Goal: Navigation & Orientation: Understand site structure

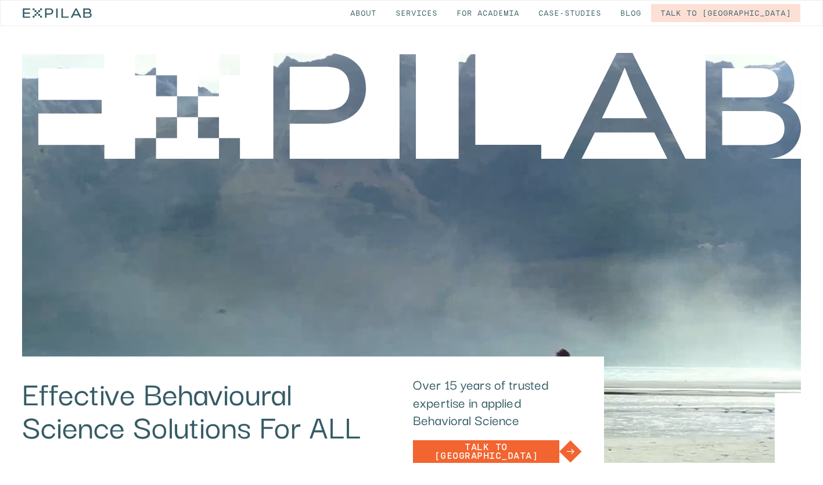
click at [447, 19] on link "Services" at bounding box center [416, 13] width 60 height 18
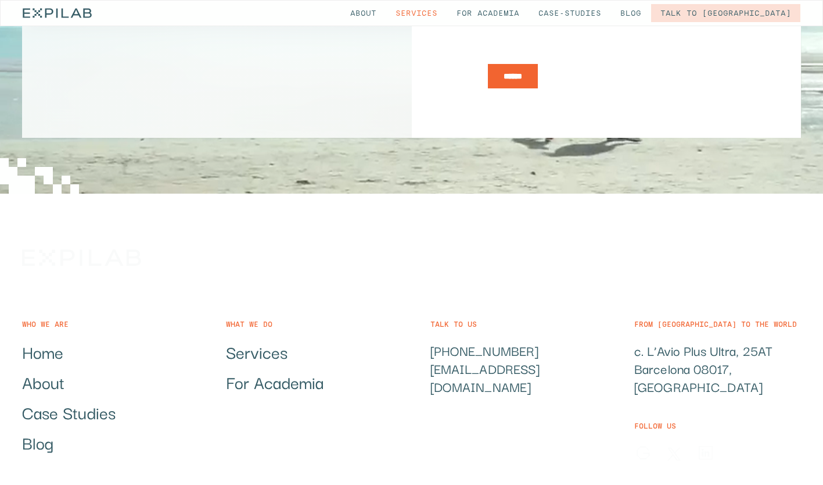
scroll to position [5922, 0]
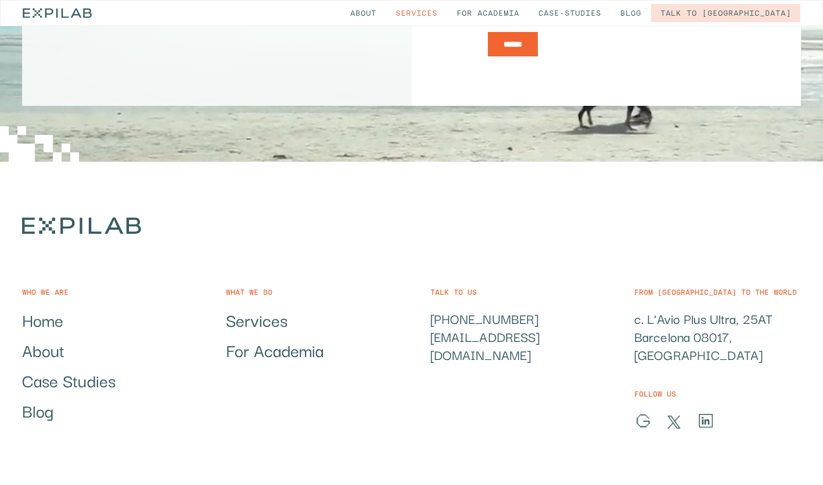
click at [386, 17] on link "About" at bounding box center [363, 13] width 45 height 18
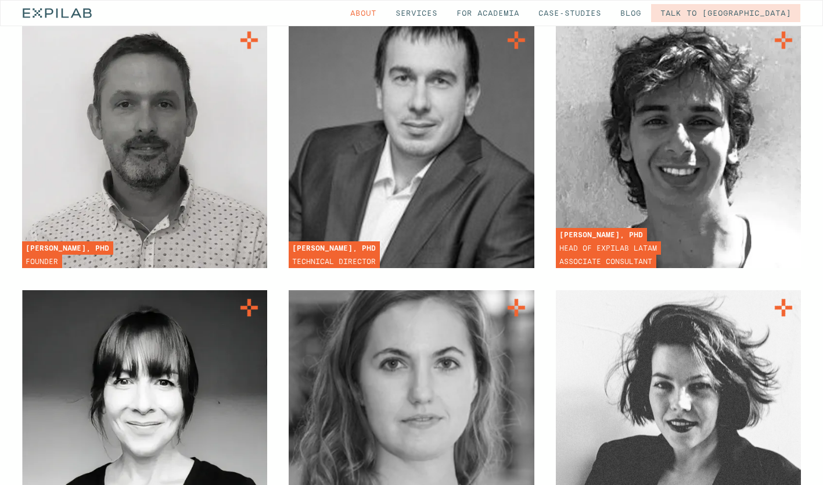
scroll to position [3035, 0]
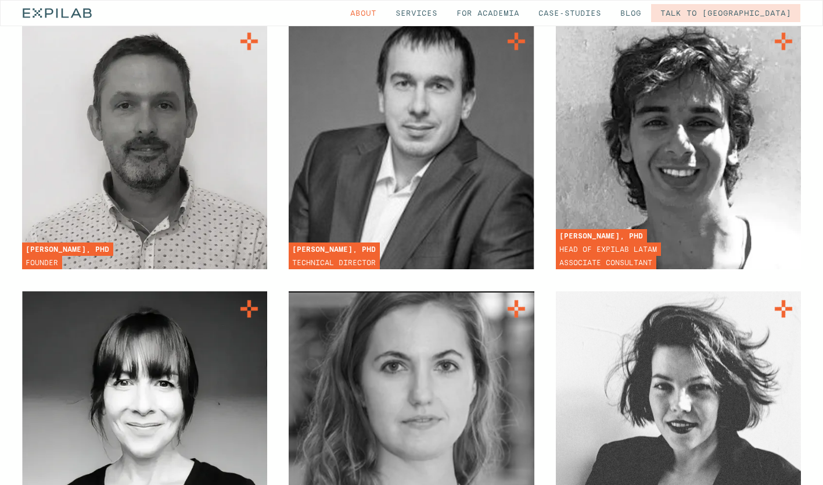
click at [386, 16] on link "About" at bounding box center [363, 13] width 45 height 18
